Goal: Task Accomplishment & Management: Manage account settings

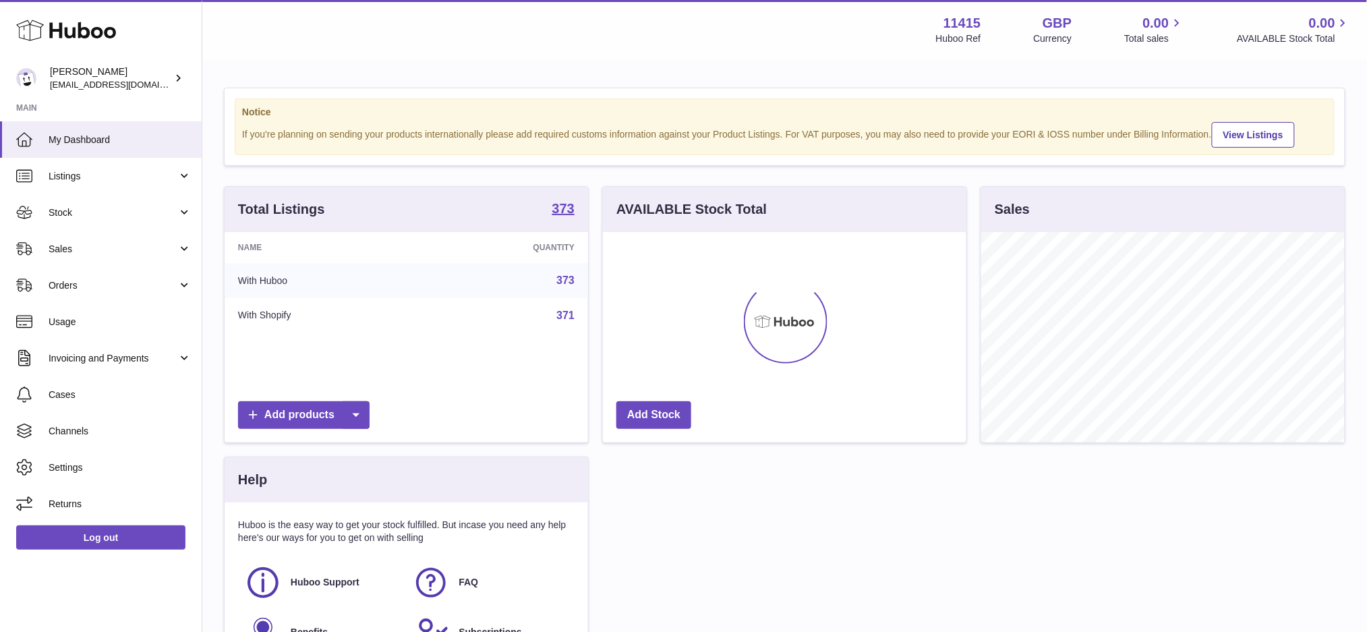
scroll to position [210, 363]
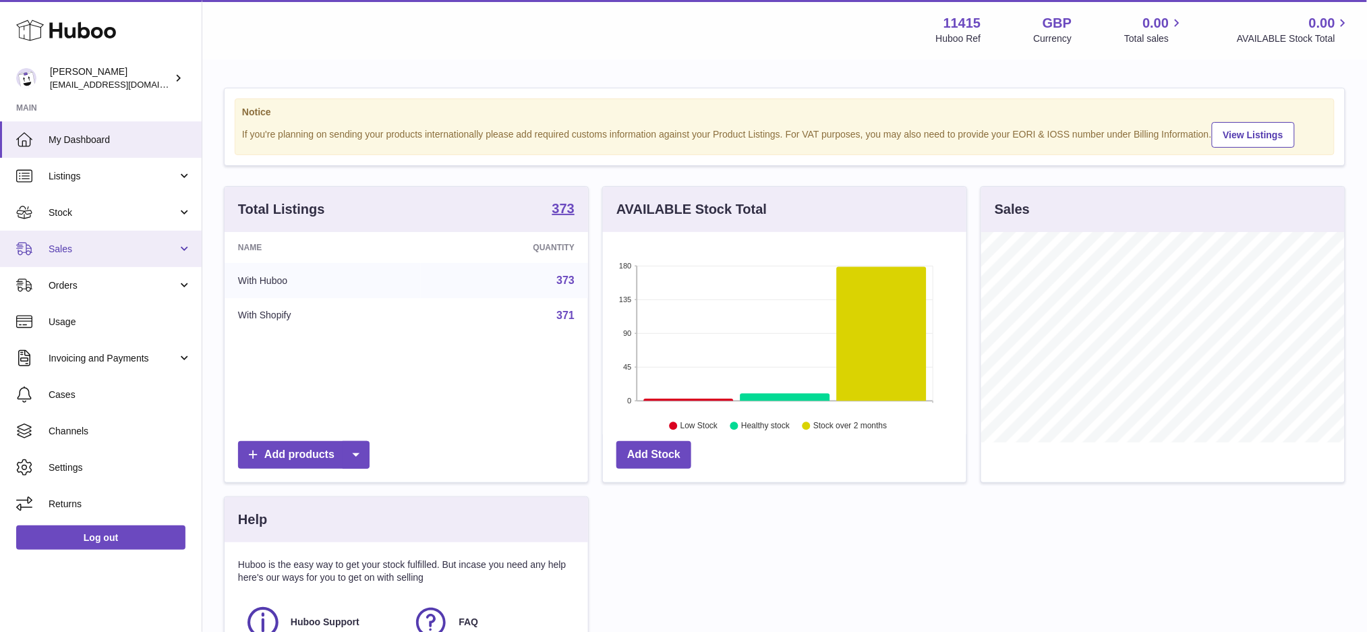
click at [81, 243] on span "Sales" at bounding box center [113, 249] width 129 height 13
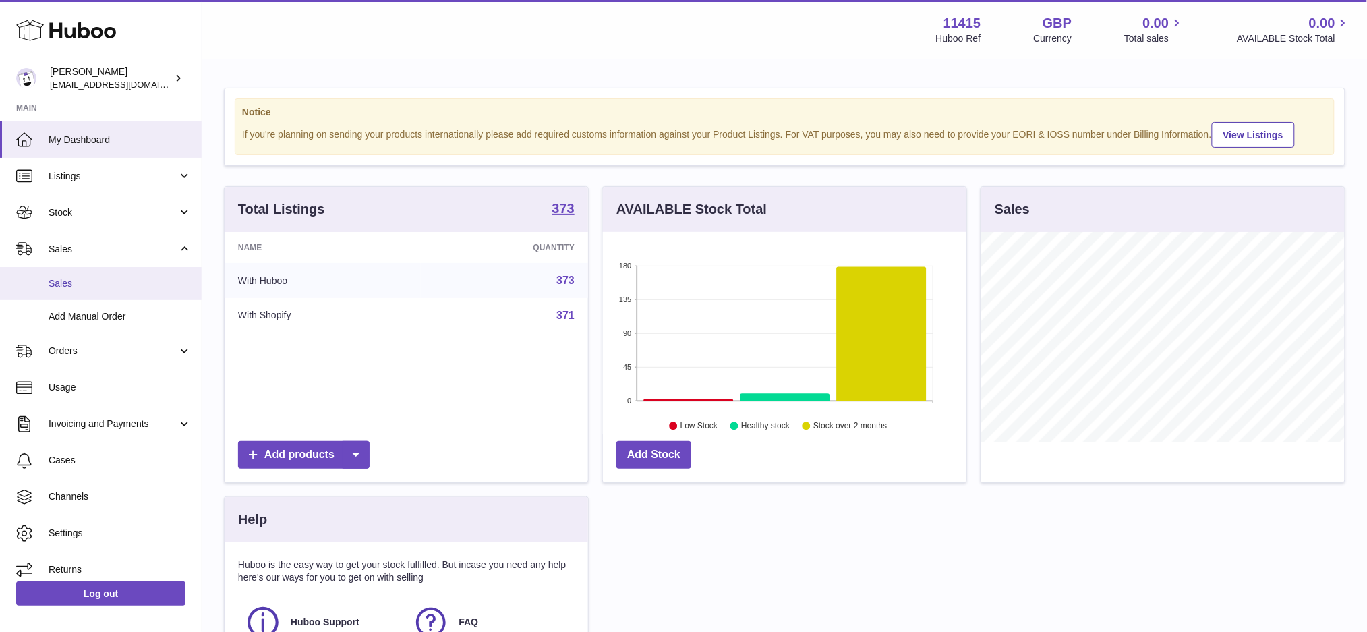
click at [95, 287] on span "Sales" at bounding box center [120, 283] width 143 height 13
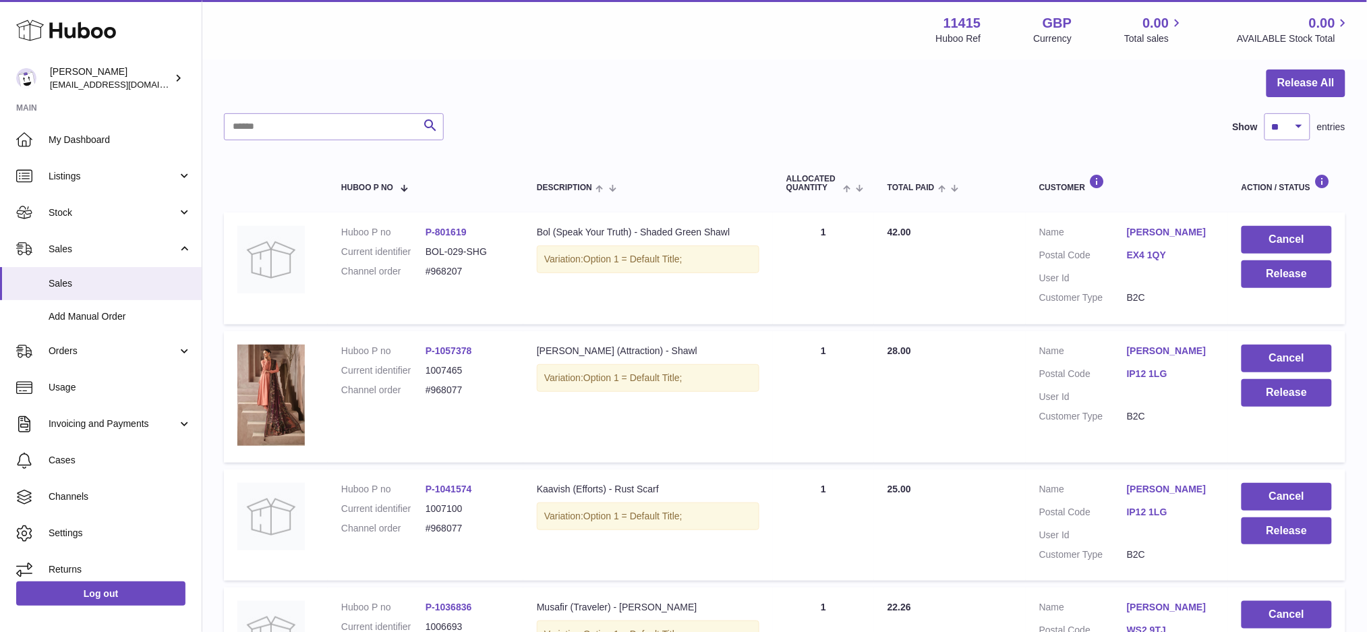
scroll to position [305, 0]
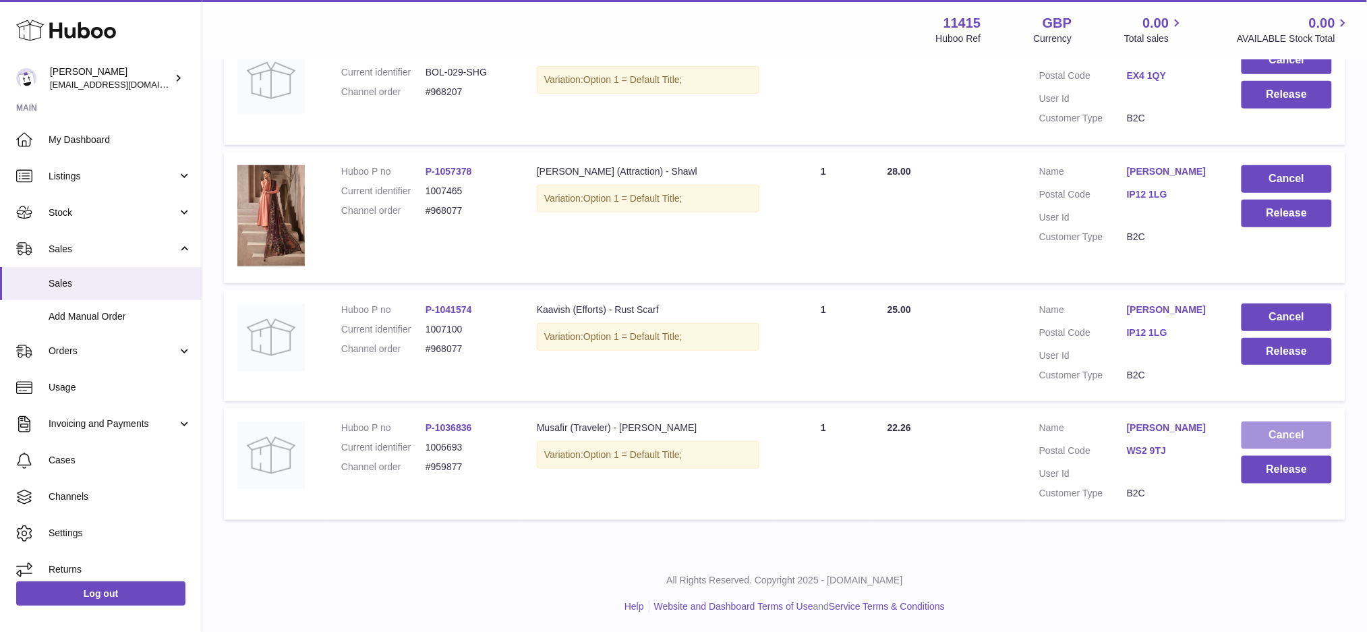
click at [1275, 431] on button "Cancel" at bounding box center [1286, 435] width 90 height 28
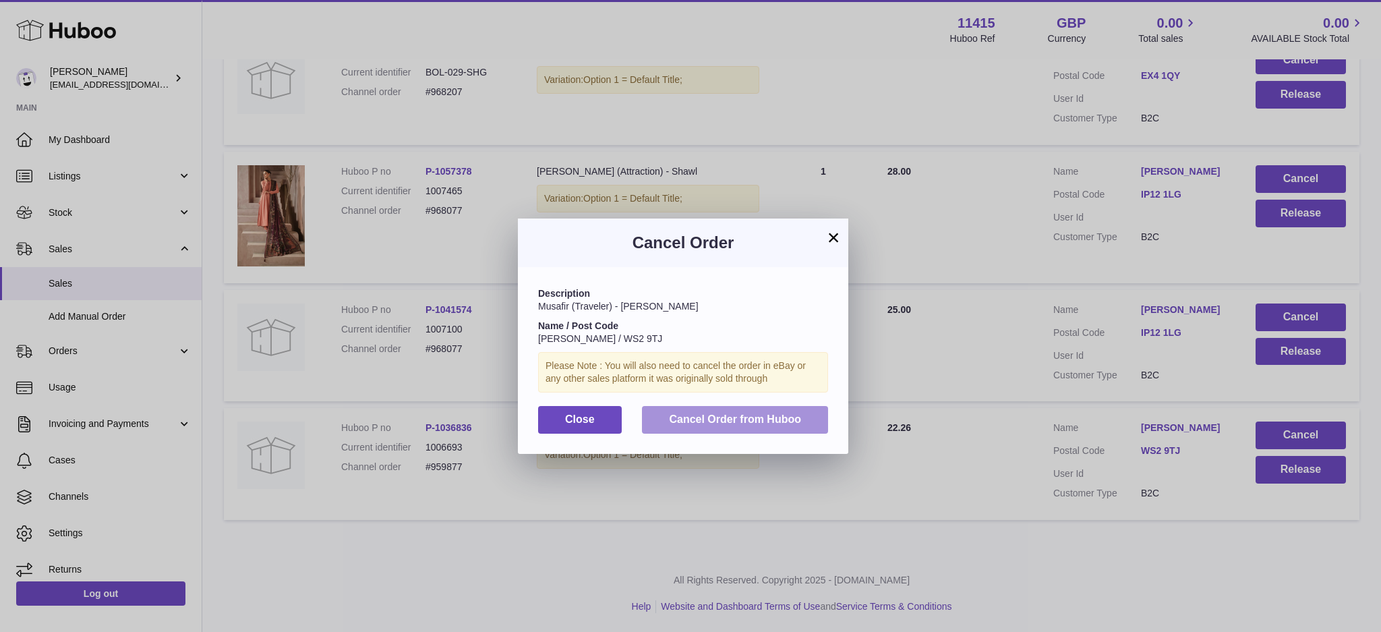
click at [742, 432] on button "Cancel Order from Huboo" at bounding box center [735, 420] width 186 height 28
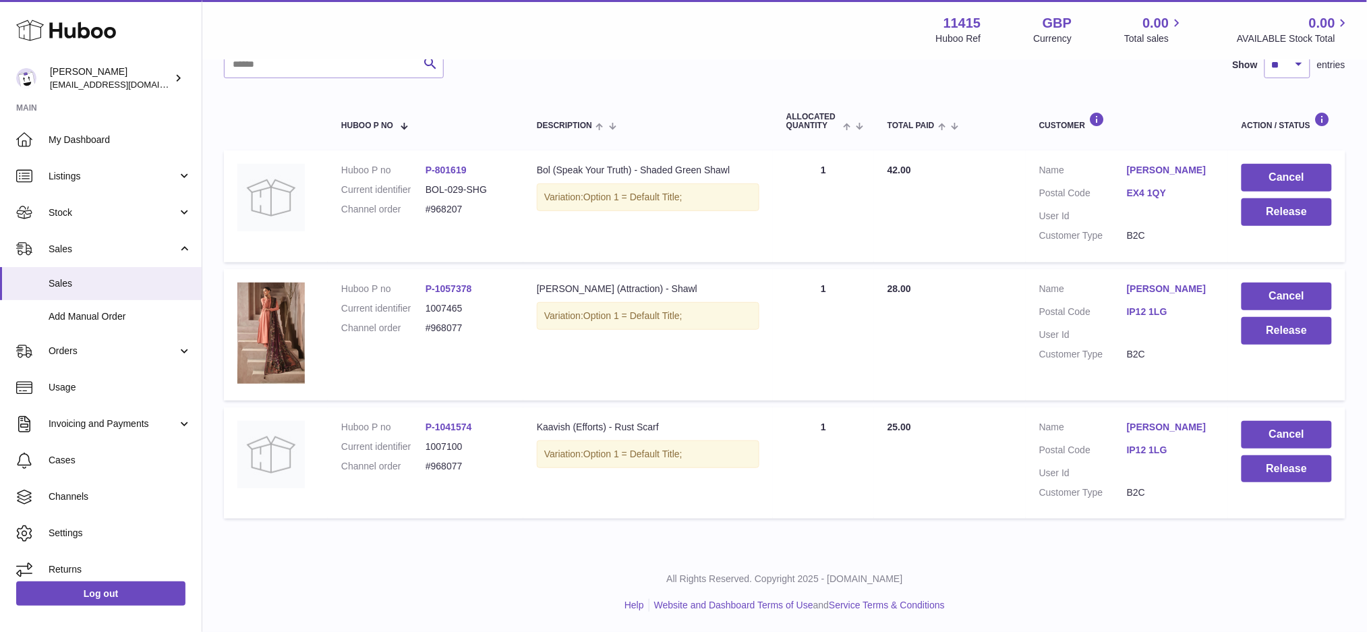
scroll to position [187, 0]
click at [1254, 340] on button "Release" at bounding box center [1286, 332] width 90 height 28
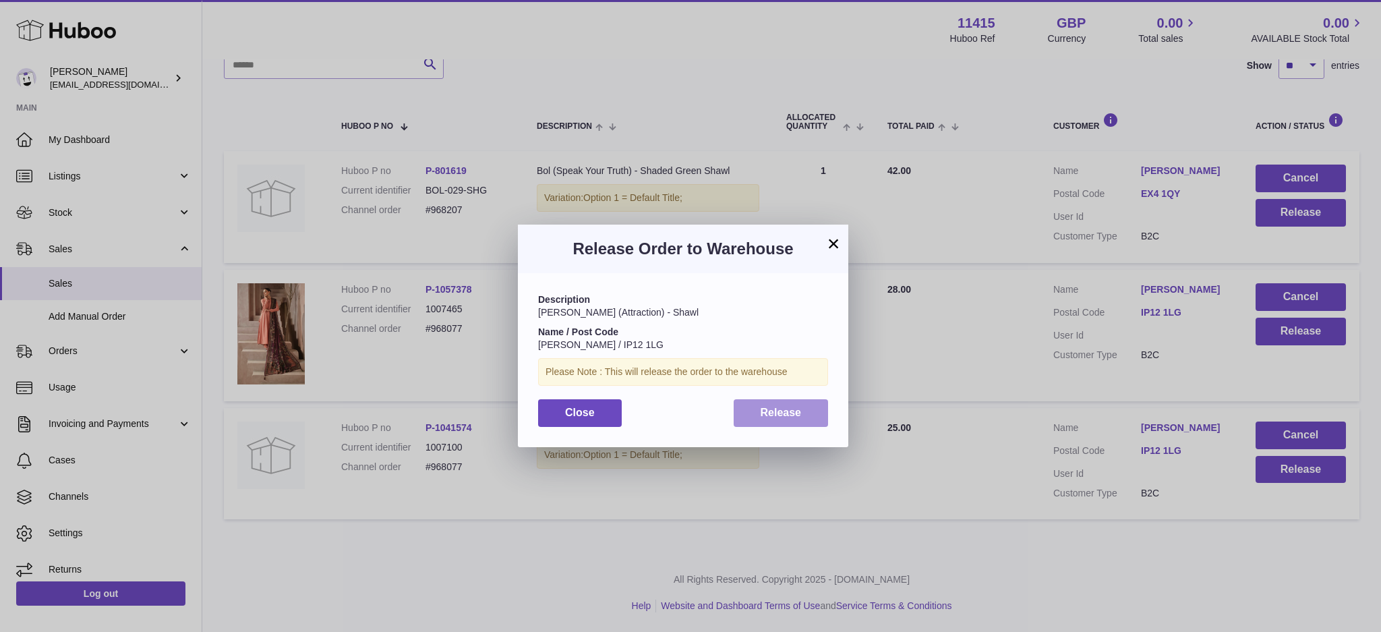
click at [794, 409] on span "Release" at bounding box center [781, 412] width 41 height 11
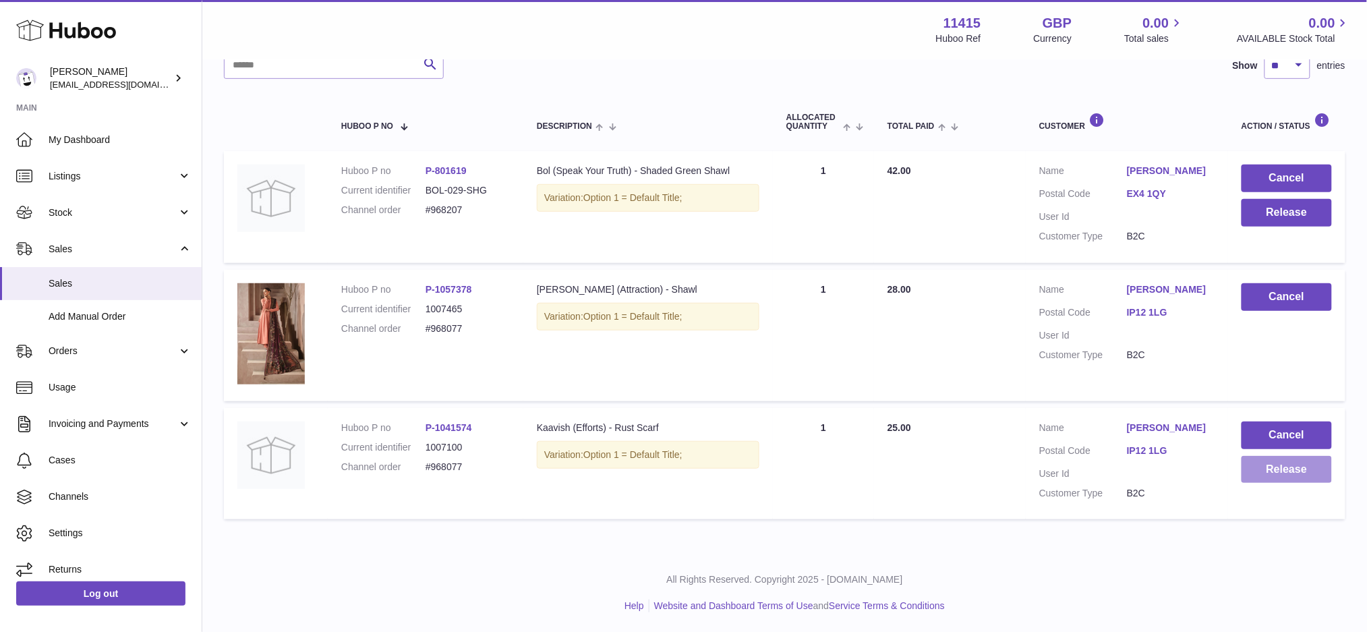
click at [1268, 477] on button "Release" at bounding box center [1286, 470] width 90 height 28
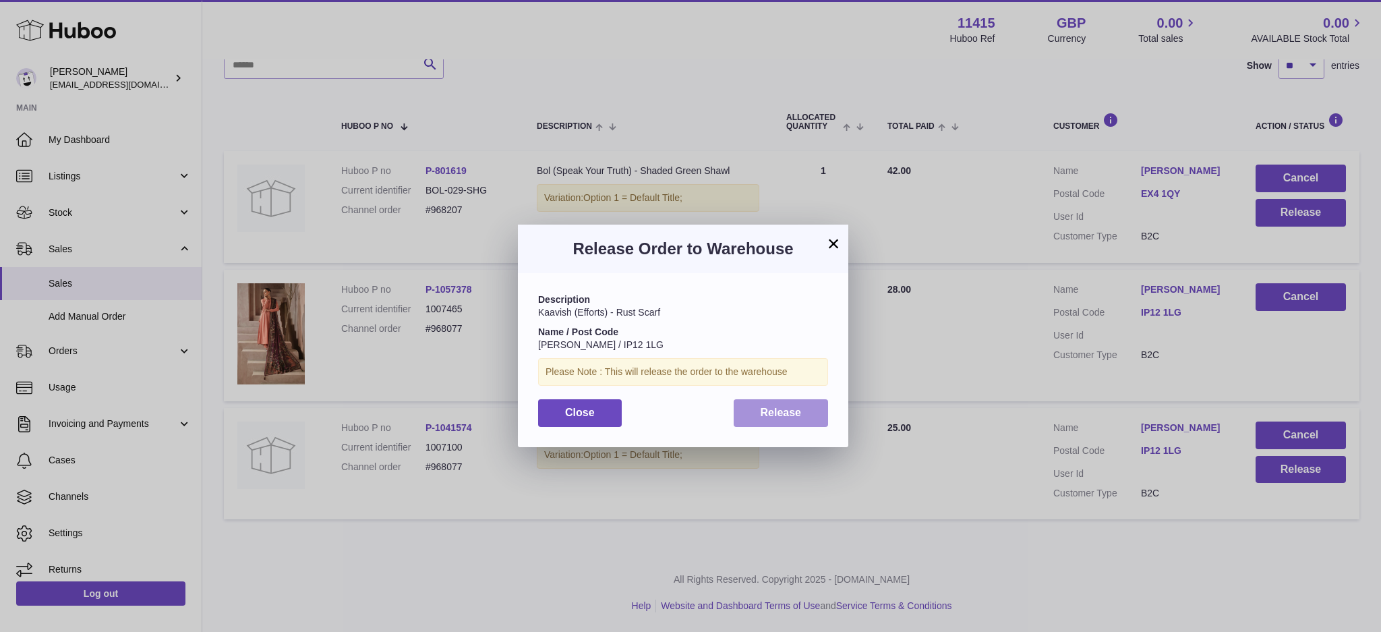
click at [815, 408] on button "Release" at bounding box center [781, 413] width 95 height 28
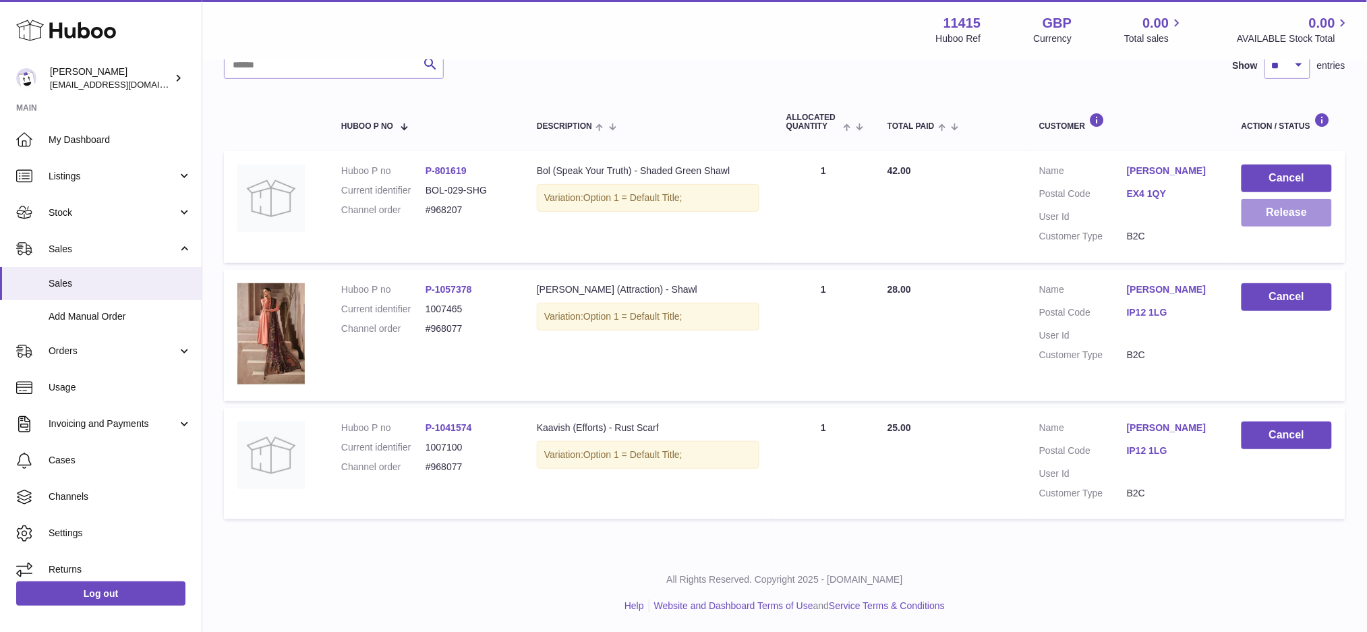
click at [1291, 212] on button "Release" at bounding box center [1286, 213] width 90 height 28
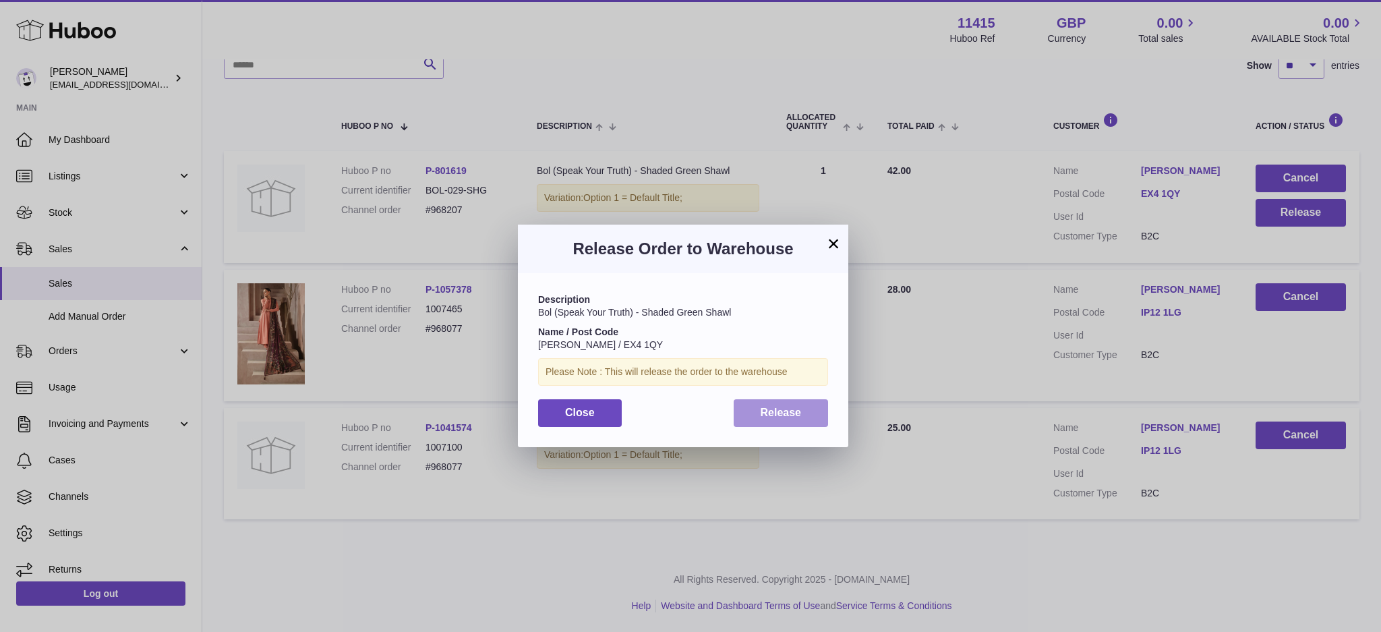
drag, startPoint x: 782, startPoint y: 414, endPoint x: 596, endPoint y: 388, distance: 187.8
click at [781, 414] on span "Release" at bounding box center [781, 412] width 41 height 11
